Goal: Communication & Community: Answer question/provide support

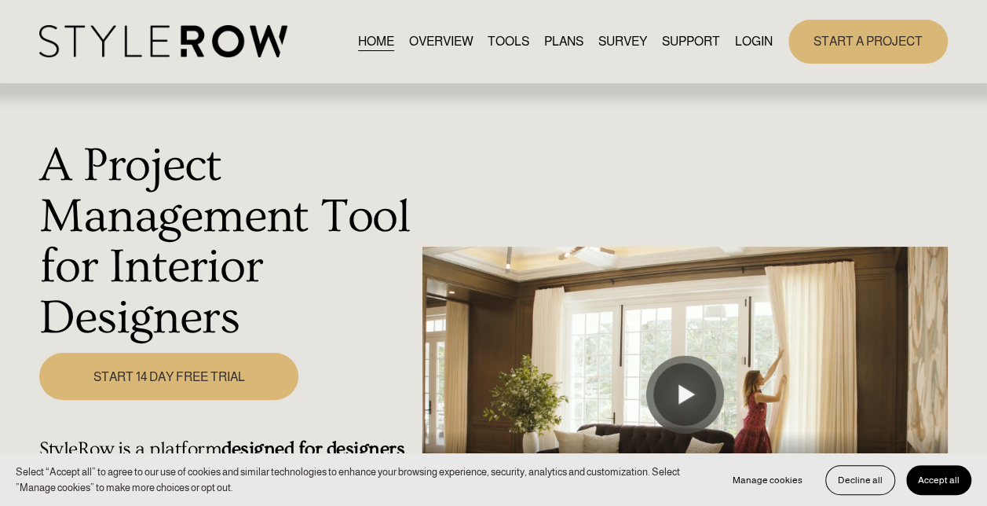
click at [764, 34] on link "LOGIN" at bounding box center [754, 41] width 38 height 21
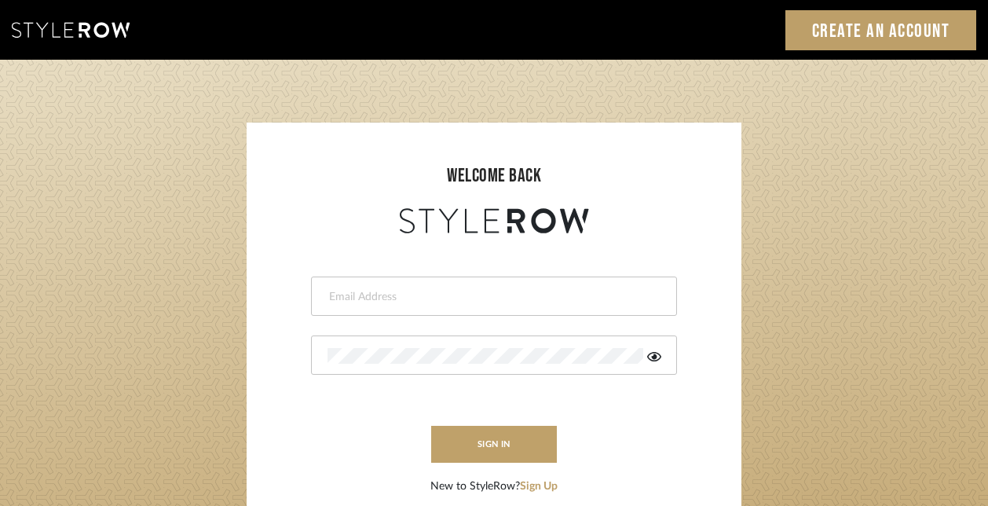
click at [341, 328] on form "This field is required This field is required sign in New to StyleRow? Sign Up" at bounding box center [493, 366] width 463 height 258
click at [335, 273] on form "This field is required This field is required sign in New to StyleRow? Sign Up" at bounding box center [493, 366] width 463 height 258
click at [338, 286] on div at bounding box center [494, 295] width 366 height 39
type input "alisamall02@gmail.com"
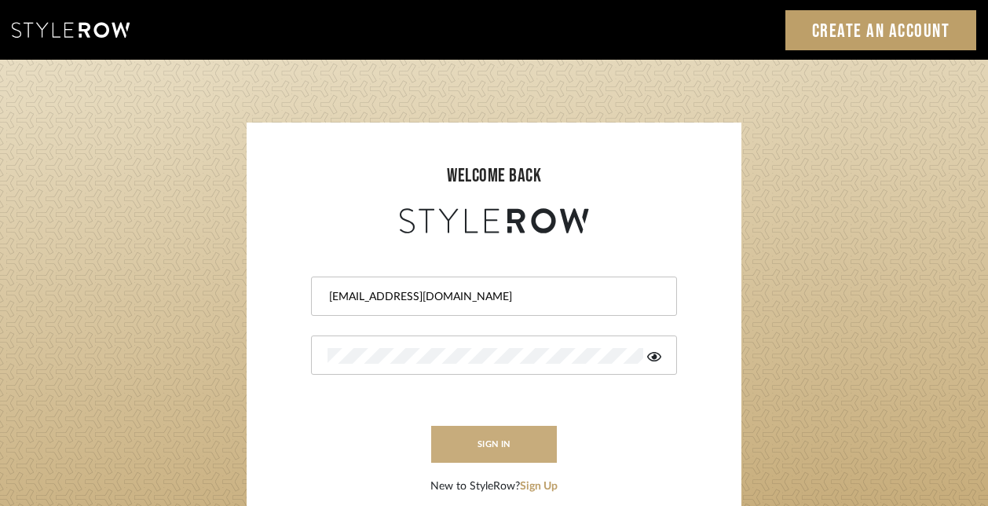
click at [503, 440] on button "sign in" at bounding box center [494, 444] width 126 height 37
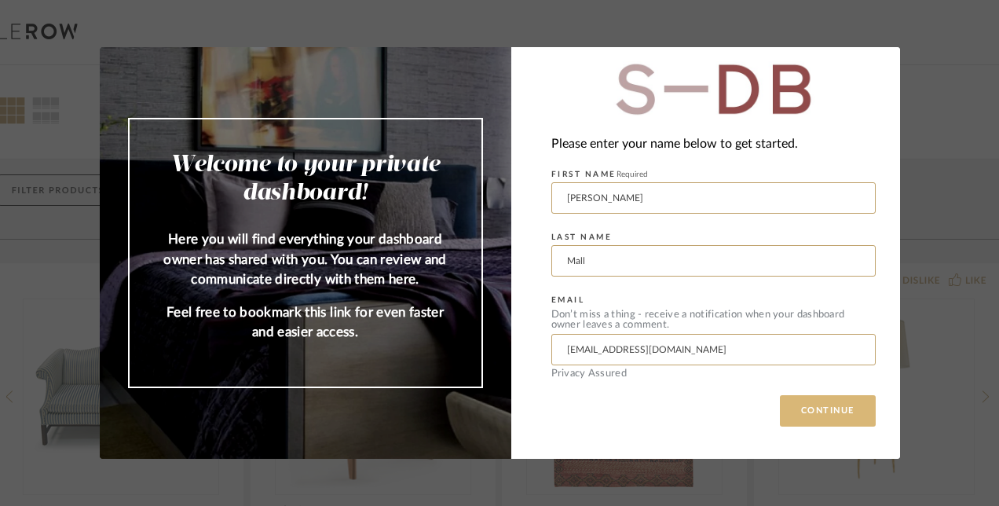
click at [810, 404] on button "CONTINUE" at bounding box center [828, 410] width 96 height 31
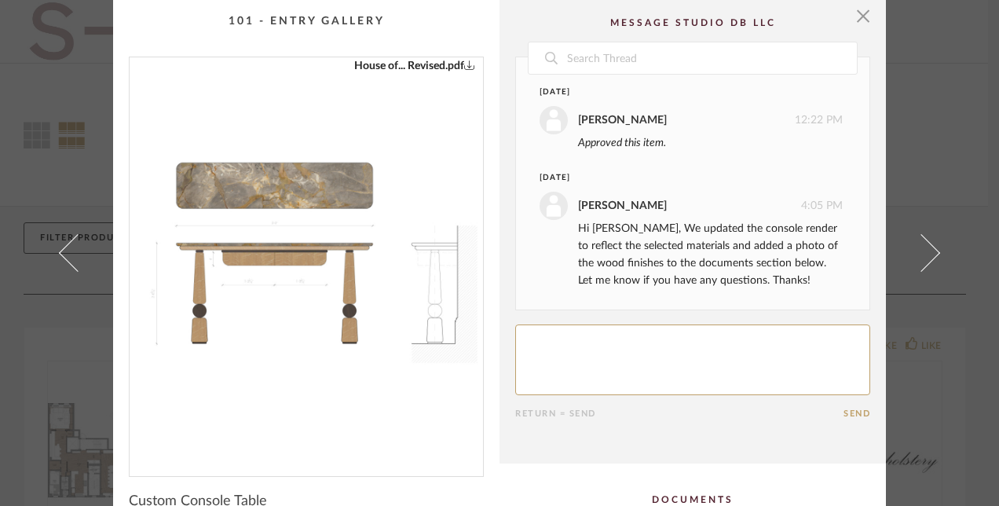
click at [642, 321] on div "Date February 10th Alisa Mall 12:22 PM Approved this item. June 25th Lauren Pas…" at bounding box center [692, 238] width 355 height 362
click at [628, 345] on textarea at bounding box center [692, 359] width 355 height 71
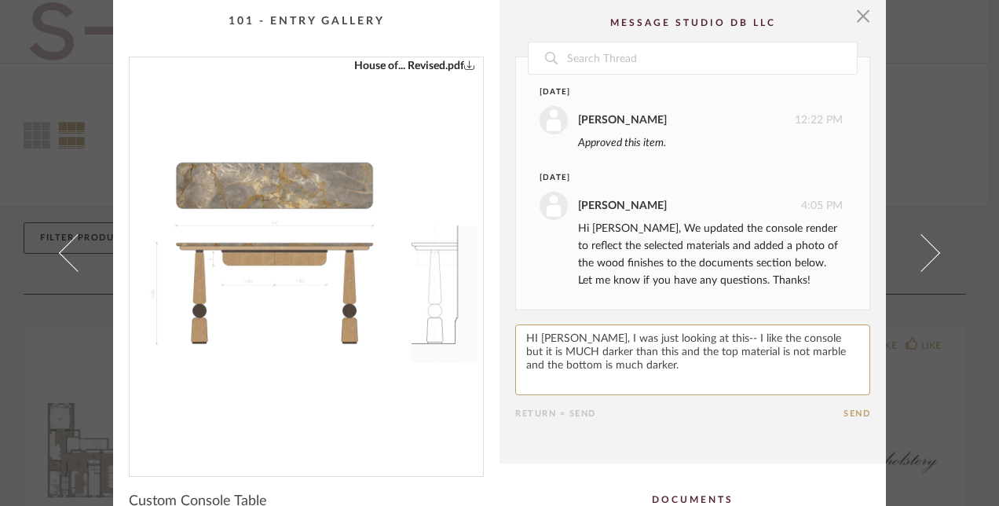
click at [698, 338] on textarea at bounding box center [692, 359] width 355 height 71
click at [702, 339] on textarea at bounding box center [692, 359] width 355 height 71
type textarea "HI Lauren, I was just looking at this-- while I like the console but it is MUCH…"
click at [843, 411] on button "Send" at bounding box center [856, 413] width 27 height 10
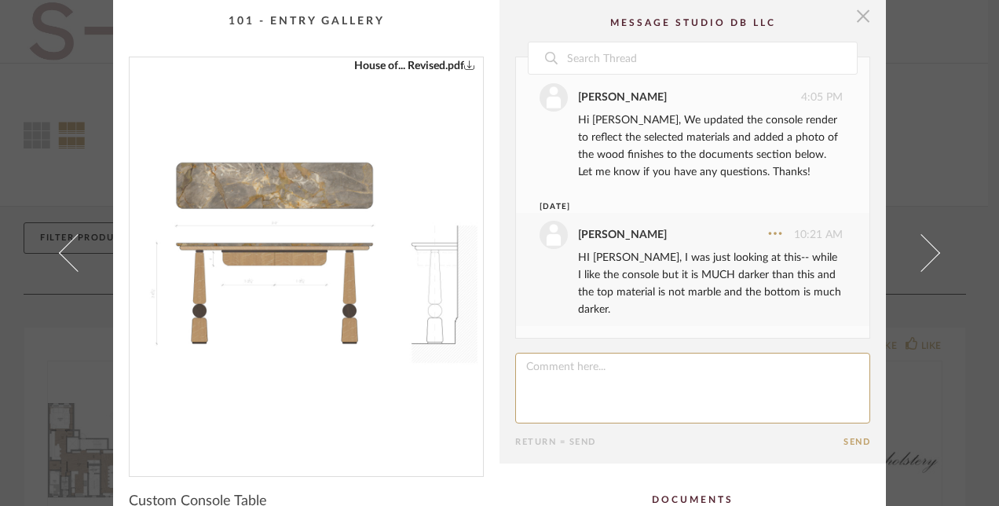
click at [859, 11] on span "button" at bounding box center [862, 15] width 31 height 31
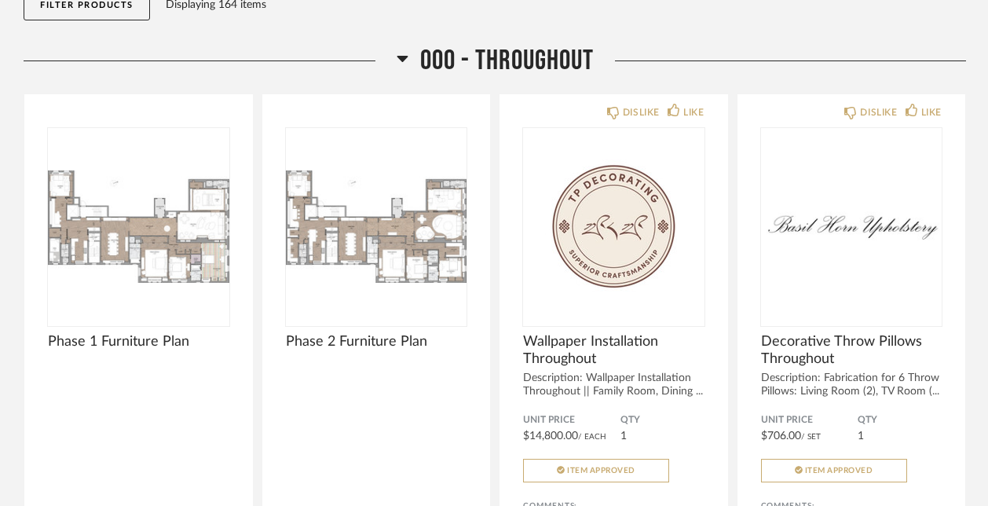
scroll to position [242, 0]
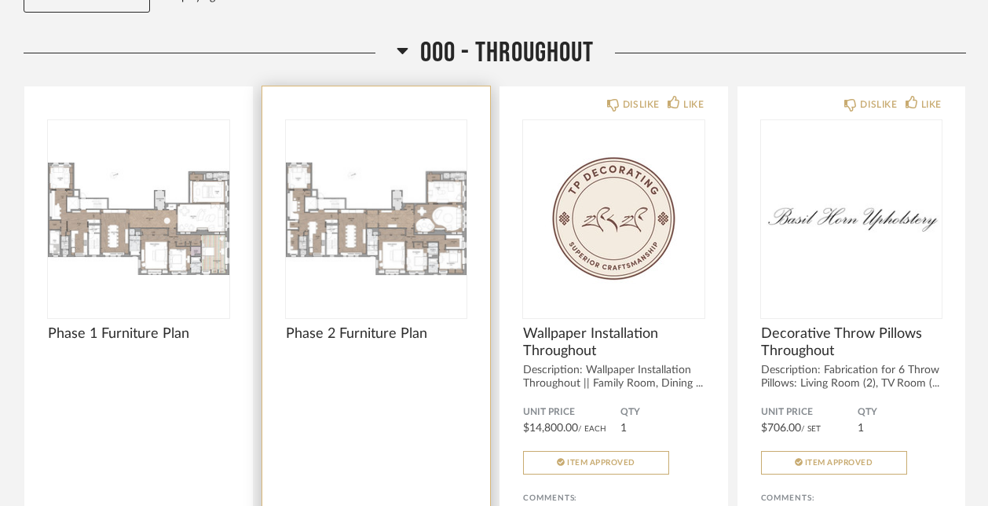
click at [321, 197] on div at bounding box center [376, 218] width 181 height 196
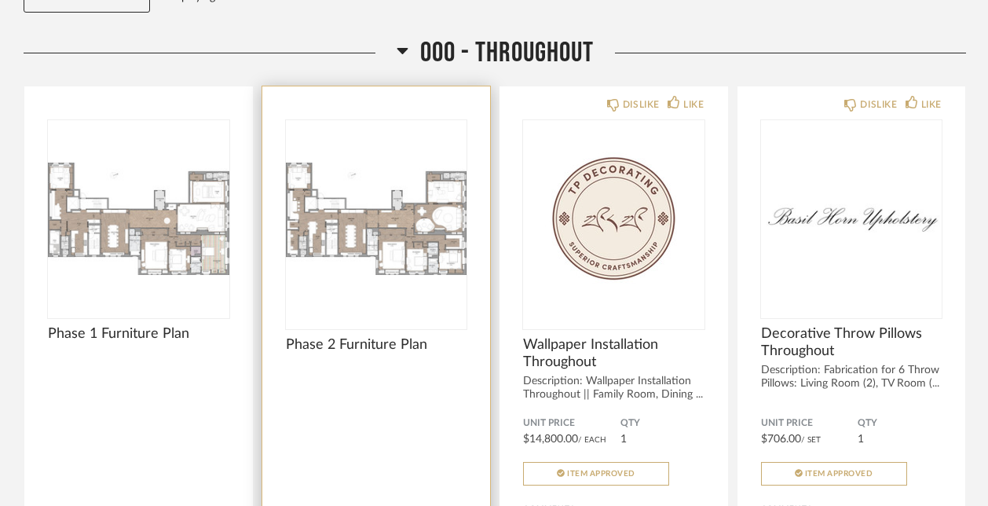
click at [321, 197] on img "0" at bounding box center [376, 218] width 181 height 196
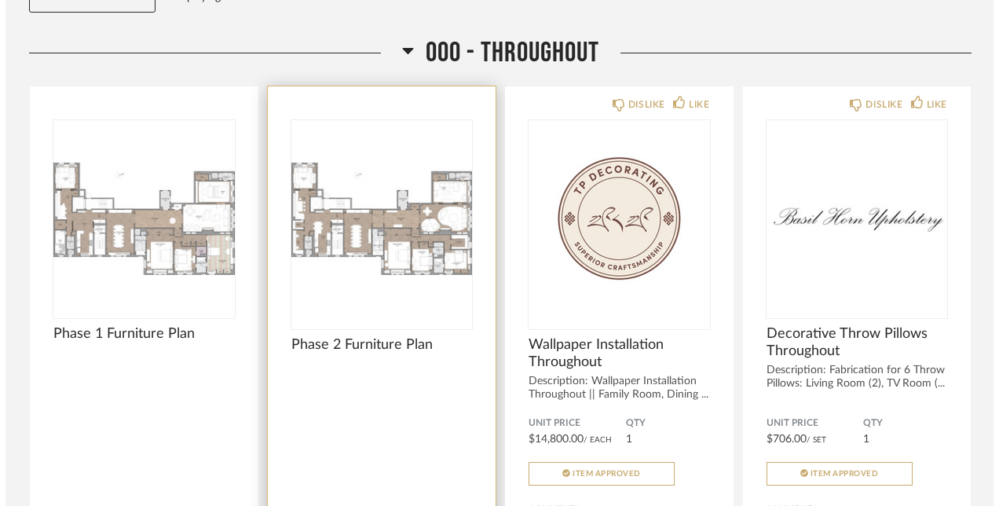
scroll to position [0, 0]
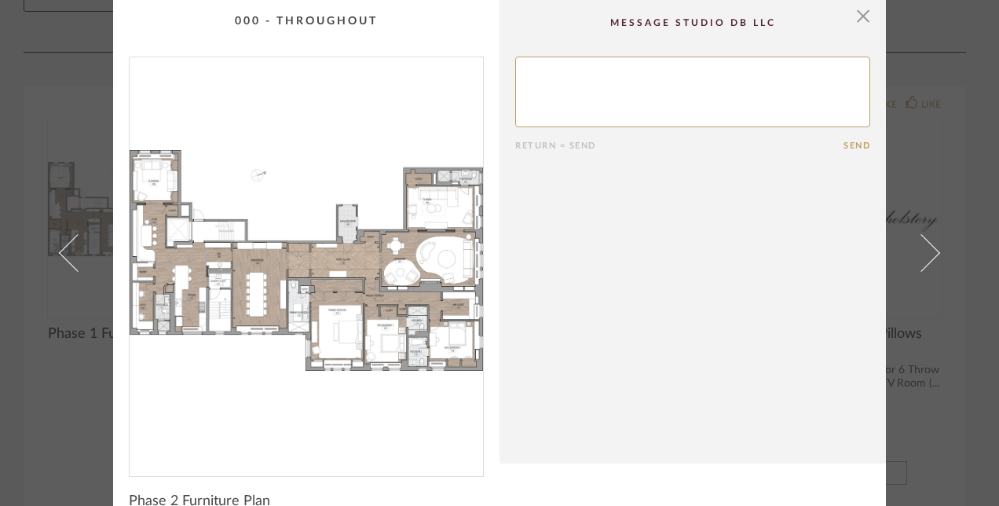
click at [380, 317] on img "0" at bounding box center [306, 260] width 353 height 406
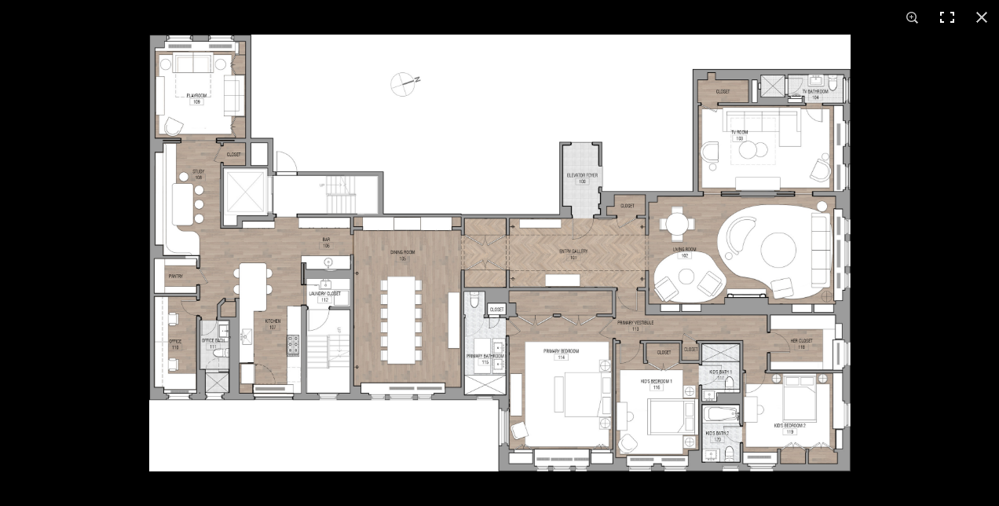
click at [949, 16] on button at bounding box center [947, 17] width 35 height 35
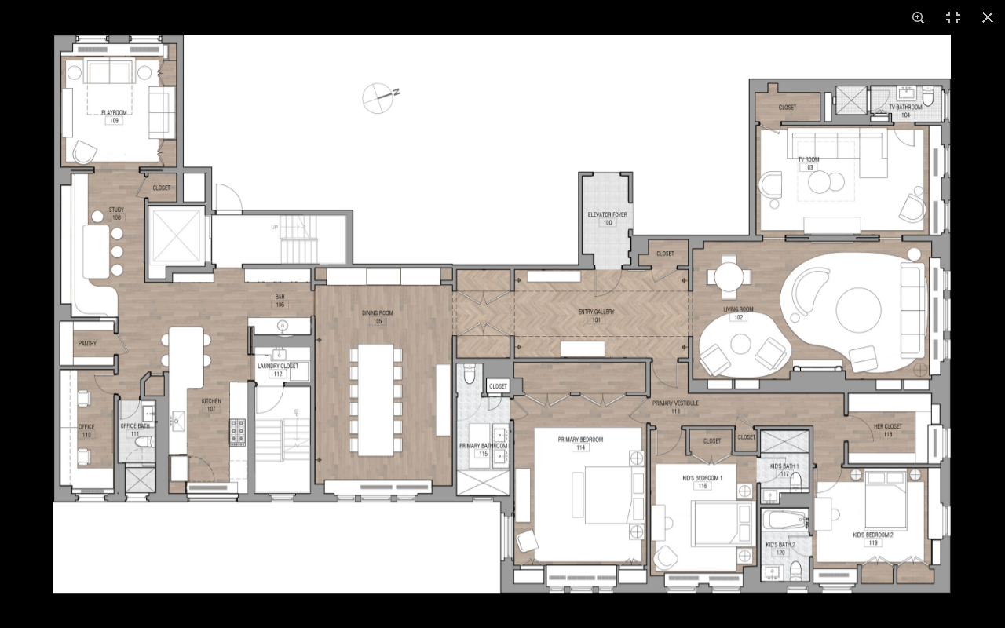
click at [193, 60] on div "1 / 1" at bounding box center [502, 314] width 1005 height 628
click at [985, 16] on button at bounding box center [988, 17] width 35 height 35
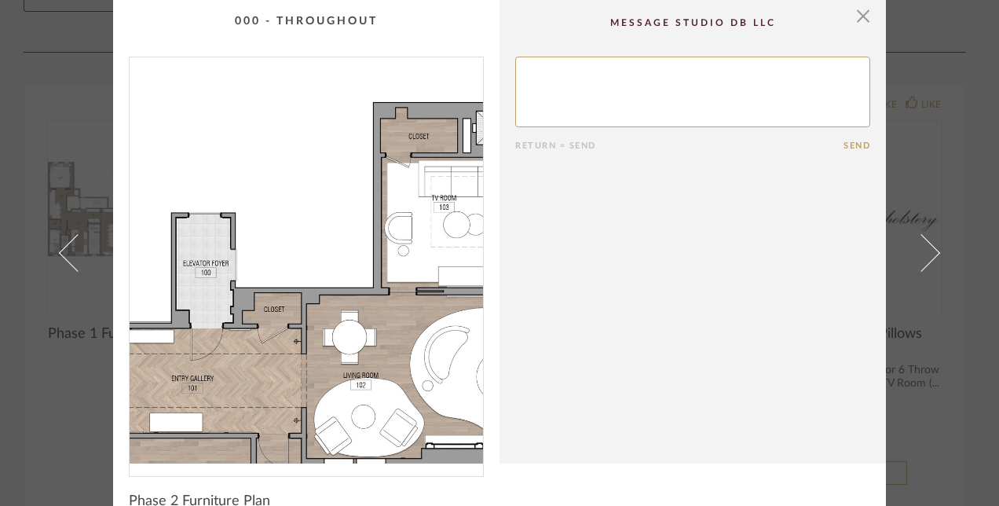
click at [379, 223] on img "0" at bounding box center [306, 260] width 353 height 406
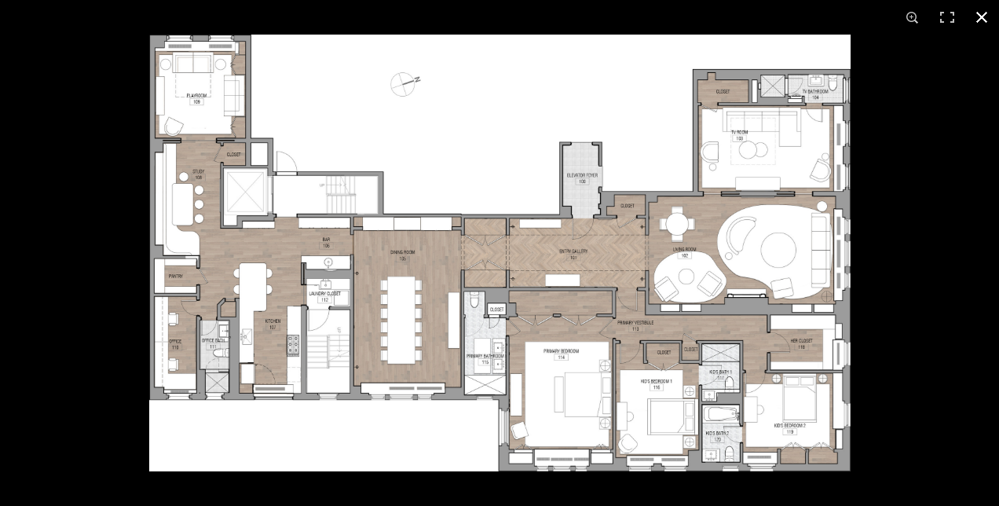
click at [135, 19] on div "1 / 1" at bounding box center [499, 17] width 999 height 35
click at [135, 19] on cpp-summary-thumbnail at bounding box center [306, 238] width 386 height 477
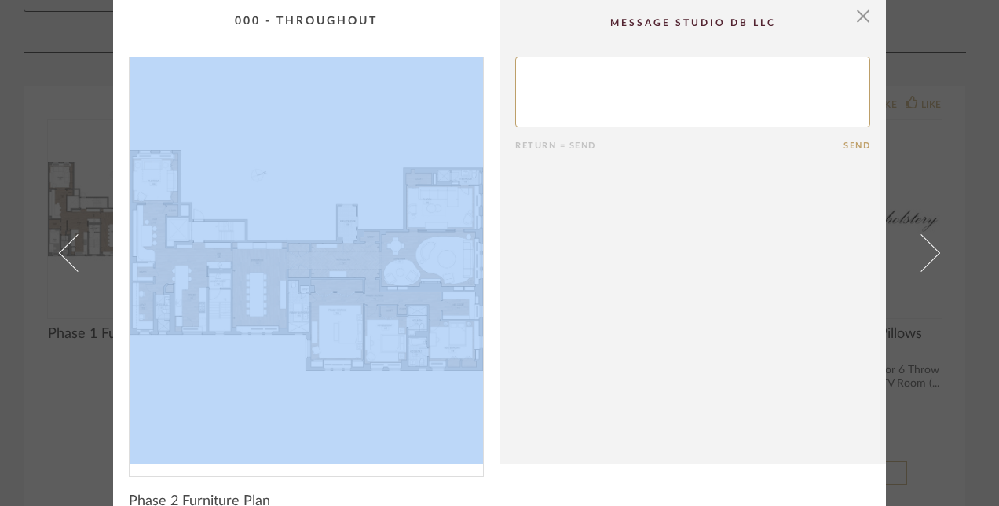
click at [135, 19] on cpp-summary-thumbnail at bounding box center [306, 238] width 386 height 477
click at [855, 14] on span "button" at bounding box center [862, 15] width 31 height 31
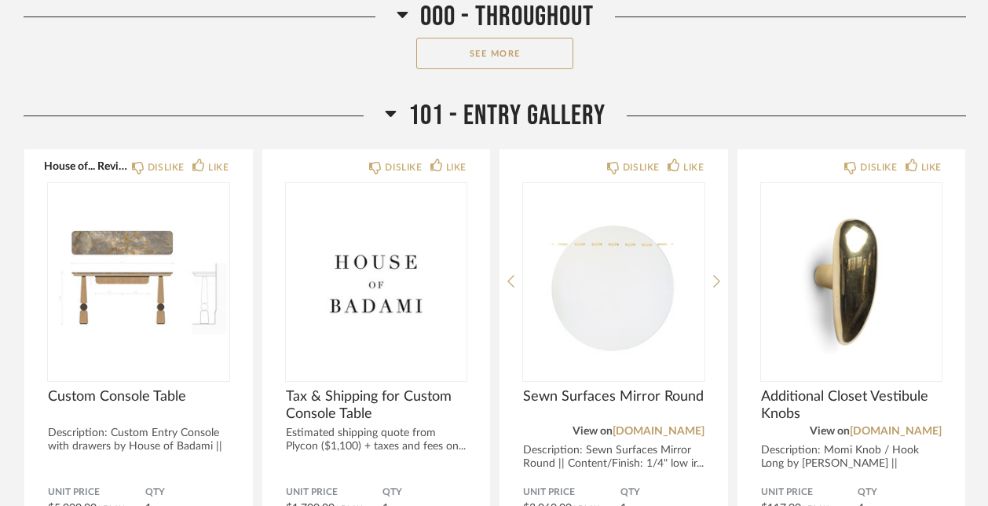
scroll to position [901, 0]
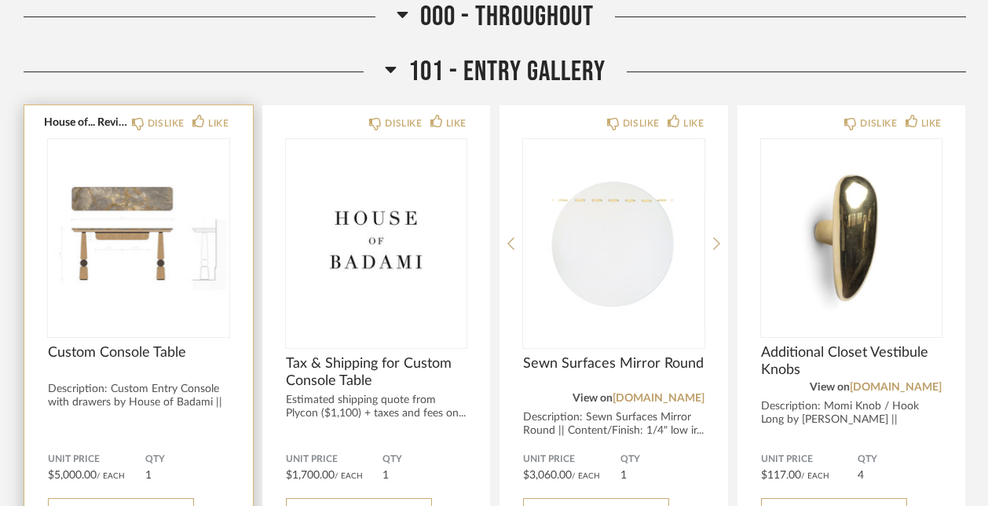
click at [96, 192] on img "0" at bounding box center [138, 237] width 181 height 196
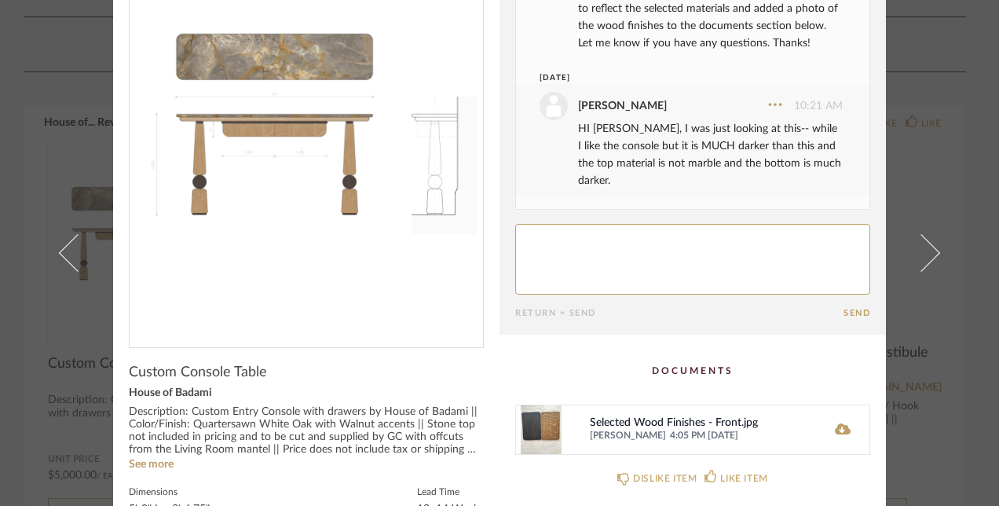
scroll to position [137, 0]
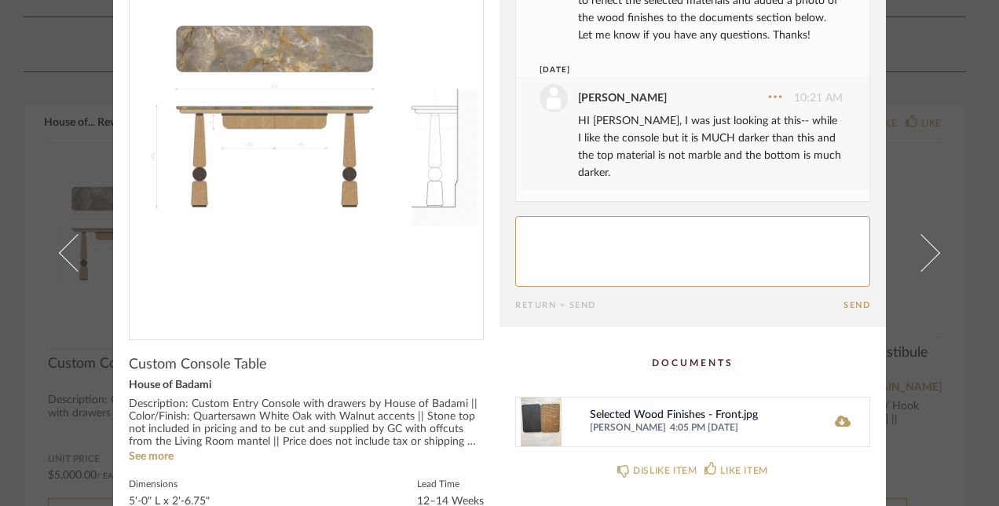
click at [649, 426] on div "Lauren Passaro 4:05 PM 06/25/2025" at bounding box center [700, 428] width 221 height 13
click at [836, 419] on icon at bounding box center [843, 421] width 16 height 13
